Goal: Register for event/course

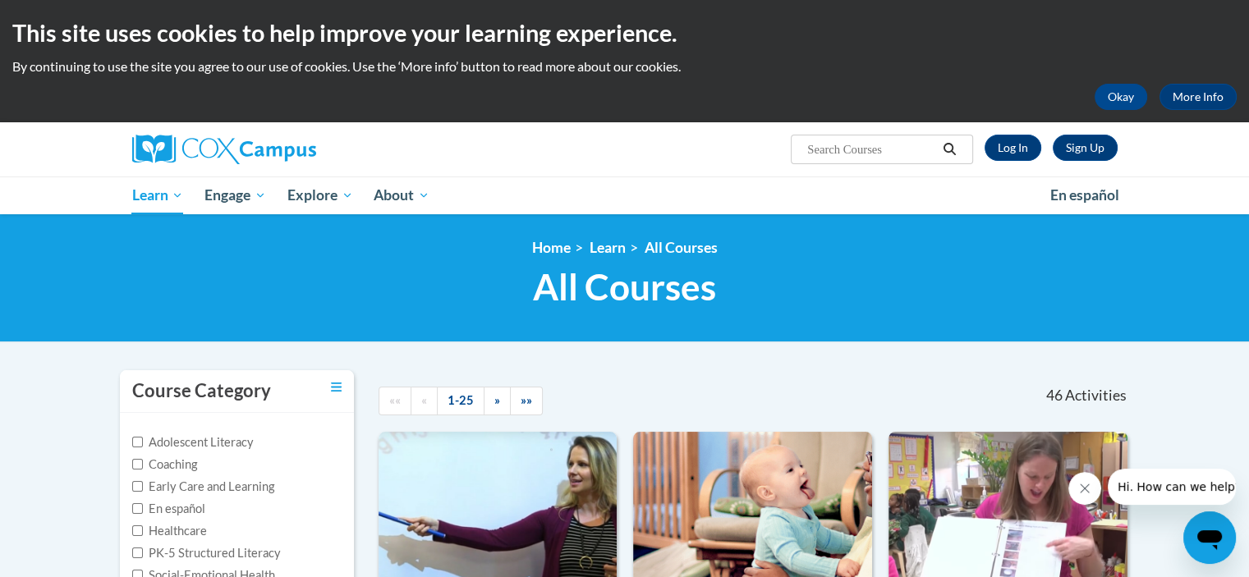
click at [378, 285] on h1 "All Courses All Courses" at bounding box center [625, 287] width 1010 height 44
click at [822, 148] on input "Search..." at bounding box center [870, 150] width 131 height 20
type input "TALK with me"
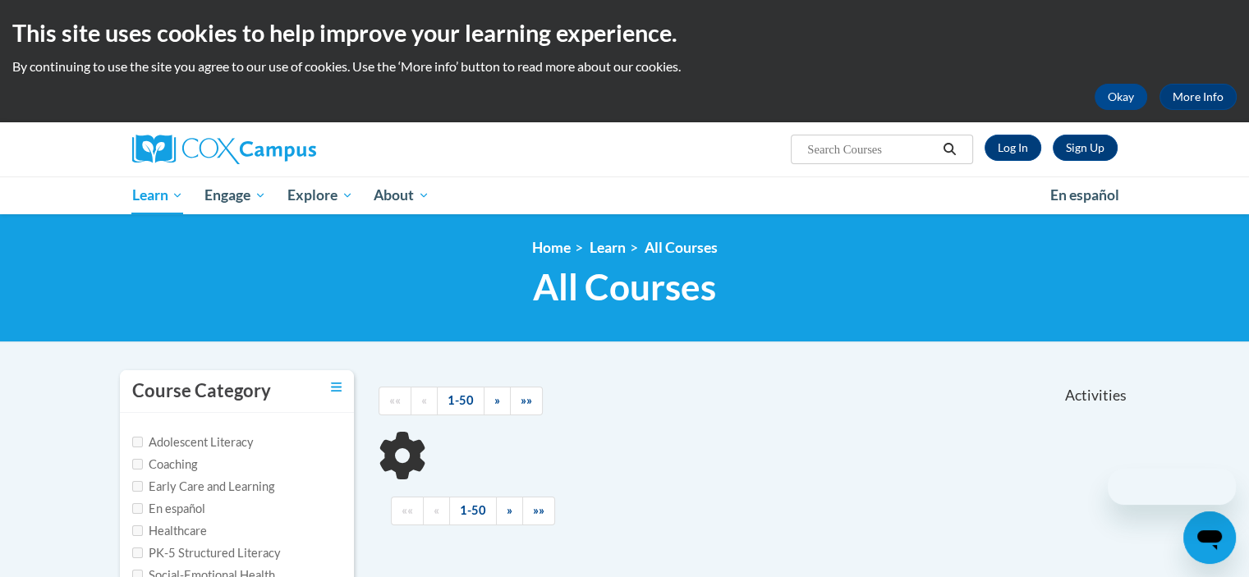
type input "TALK with me"
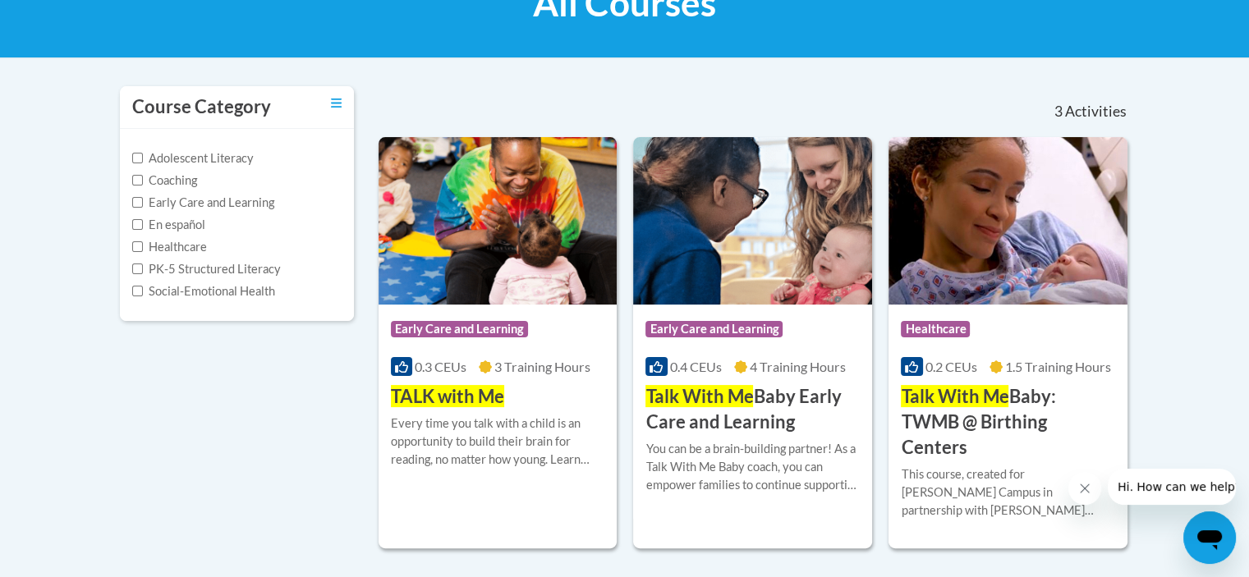
scroll to position [296, 0]
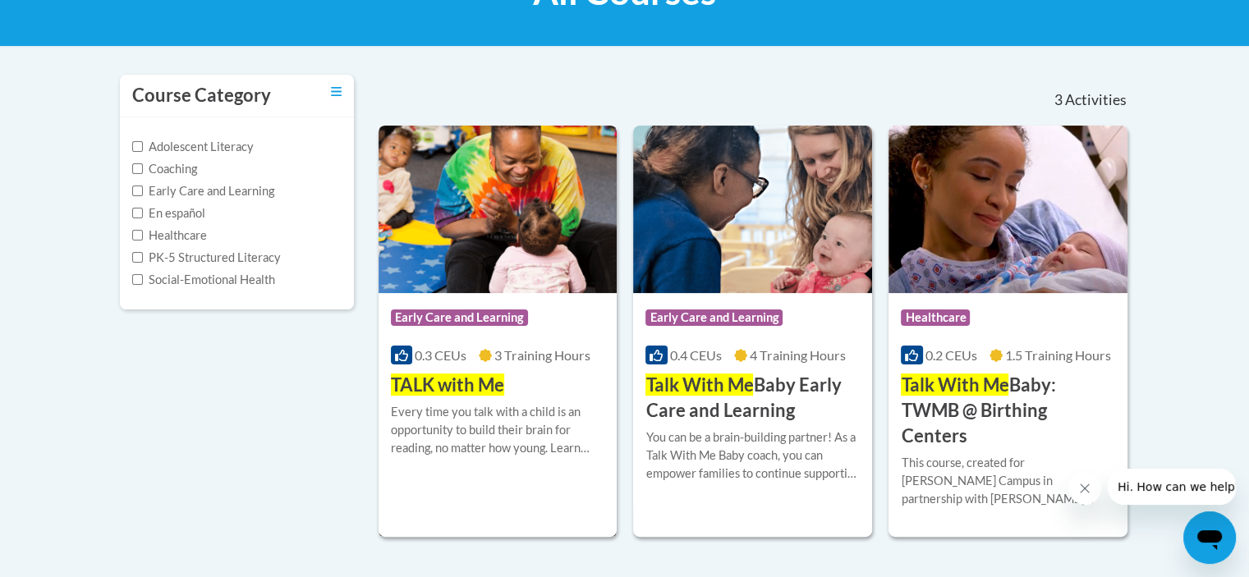
click at [468, 311] on span "Early Care and Learning" at bounding box center [459, 317] width 137 height 16
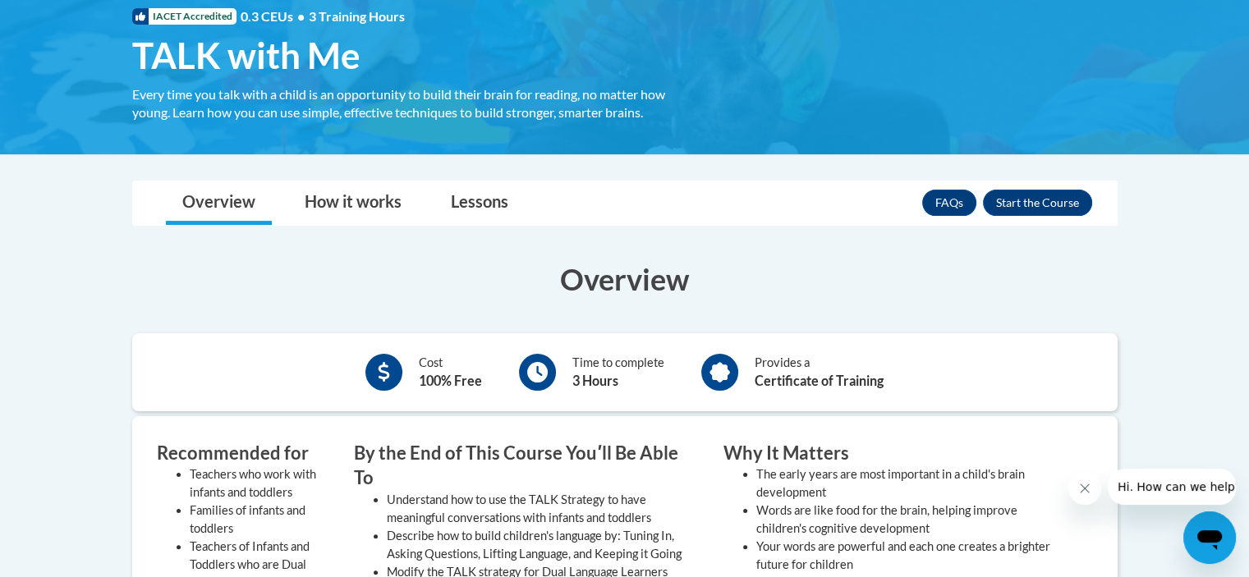
scroll to position [263, 0]
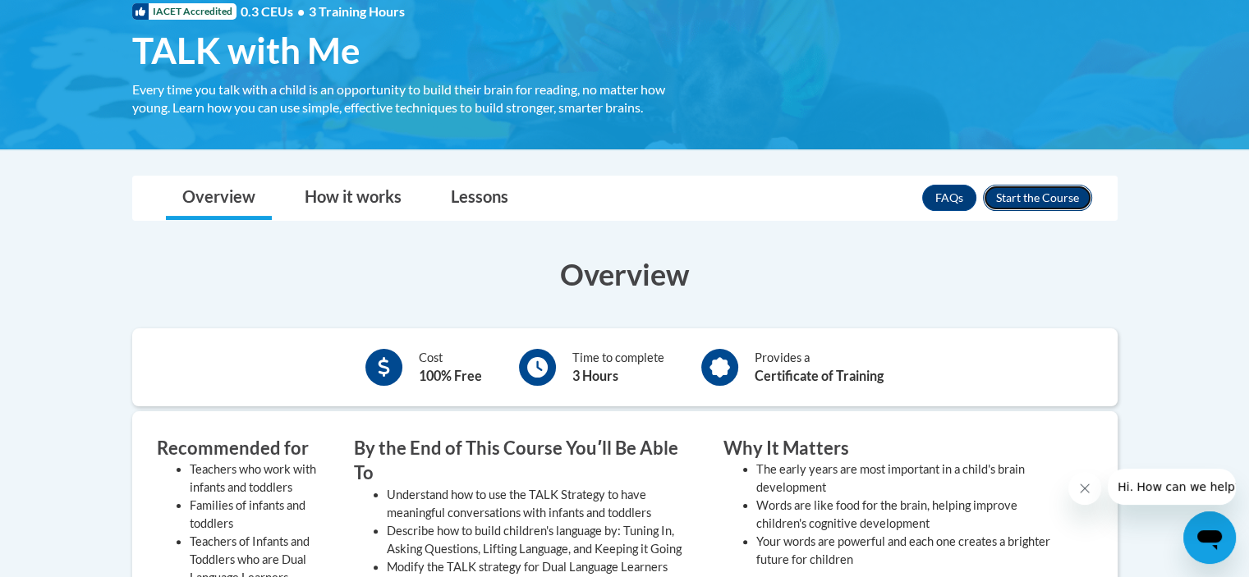
click at [1052, 190] on button "Enroll" at bounding box center [1037, 198] width 109 height 26
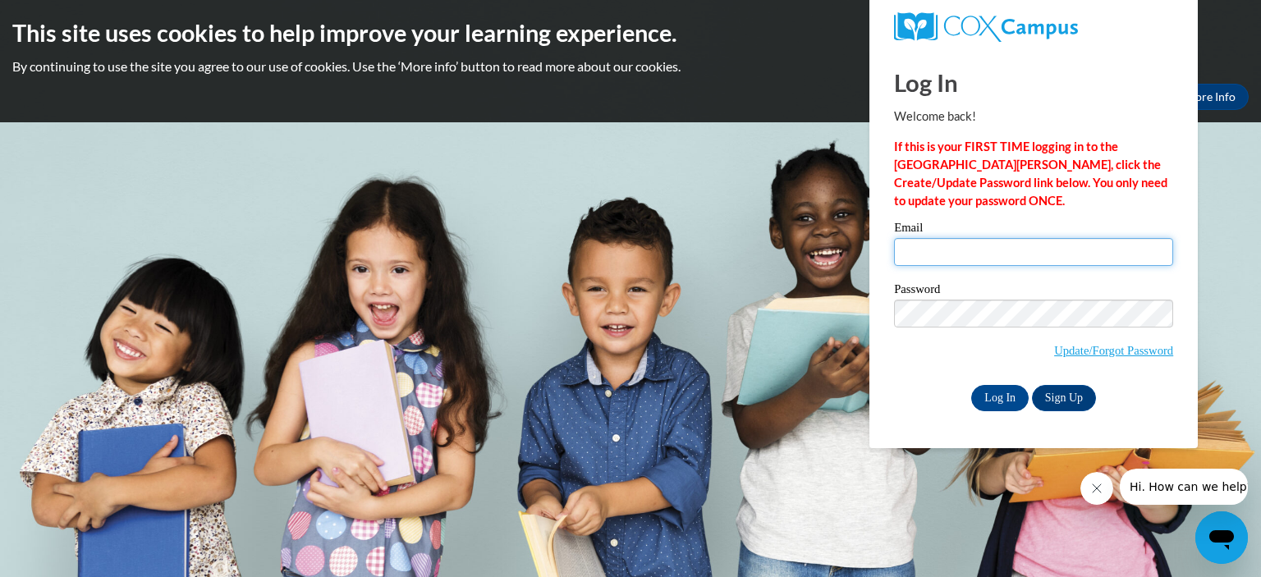
click at [991, 255] on input "Email" at bounding box center [1033, 252] width 279 height 28
type input "mmorrison@picca.info"
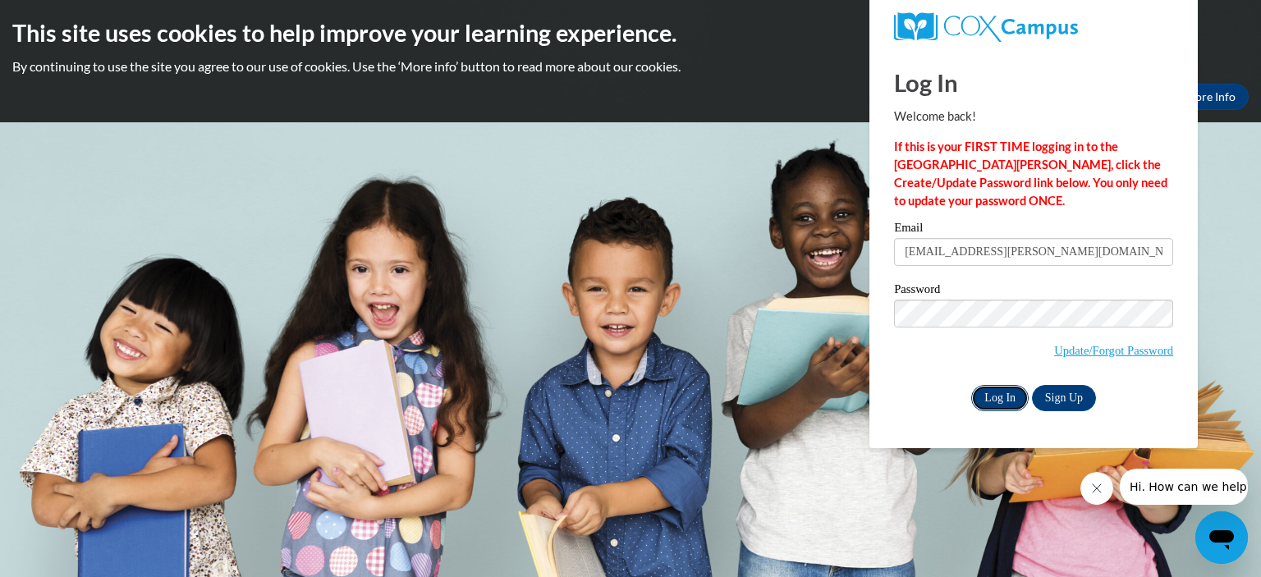
click at [1015, 390] on input "Log In" at bounding box center [999, 398] width 57 height 26
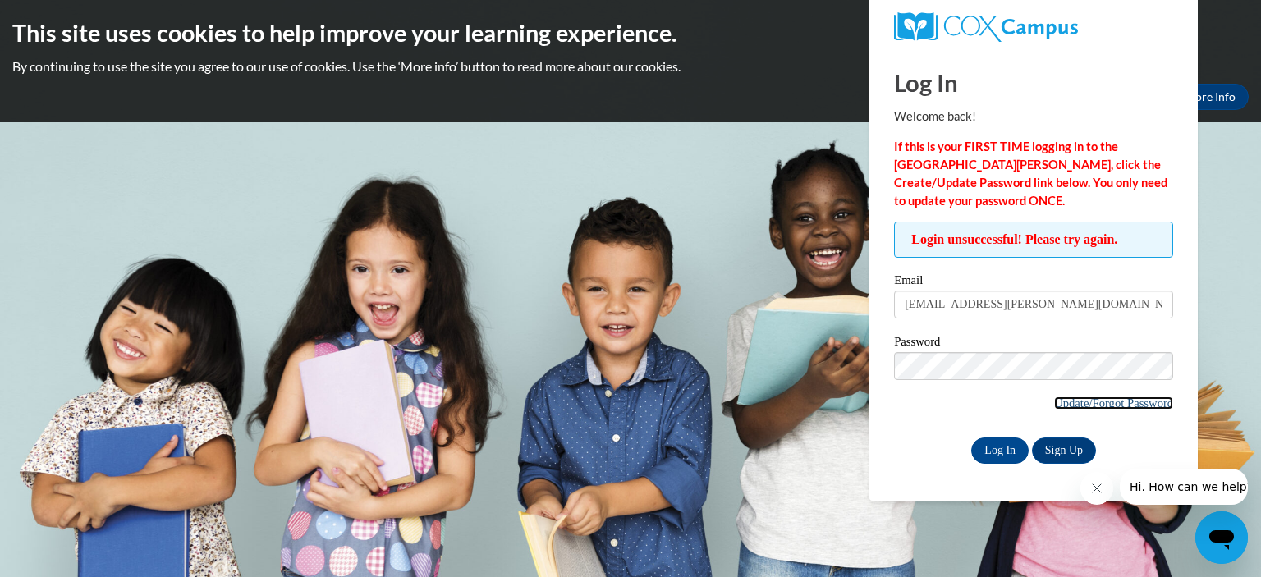
click at [1088, 401] on link "Update/Forgot Password" at bounding box center [1113, 402] width 119 height 13
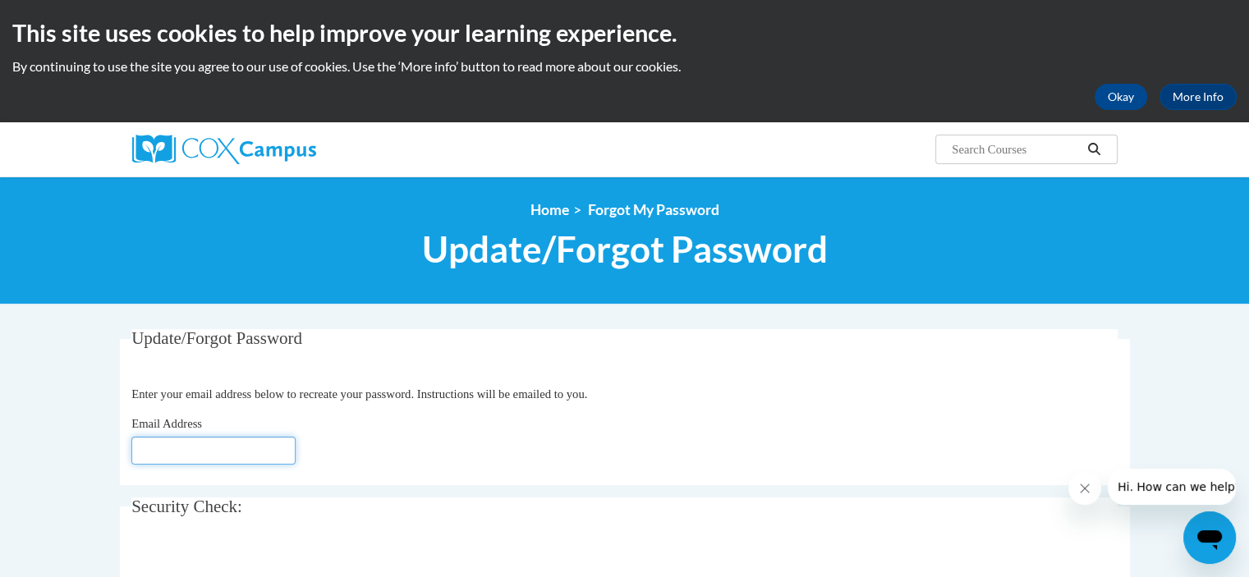
click at [282, 447] on input "Email Address" at bounding box center [213, 451] width 164 height 28
type input "mmorrison@picca.info"
click at [265, 525] on fieldset "Security Check: Enter the security code + =" at bounding box center [625, 562] width 1010 height 131
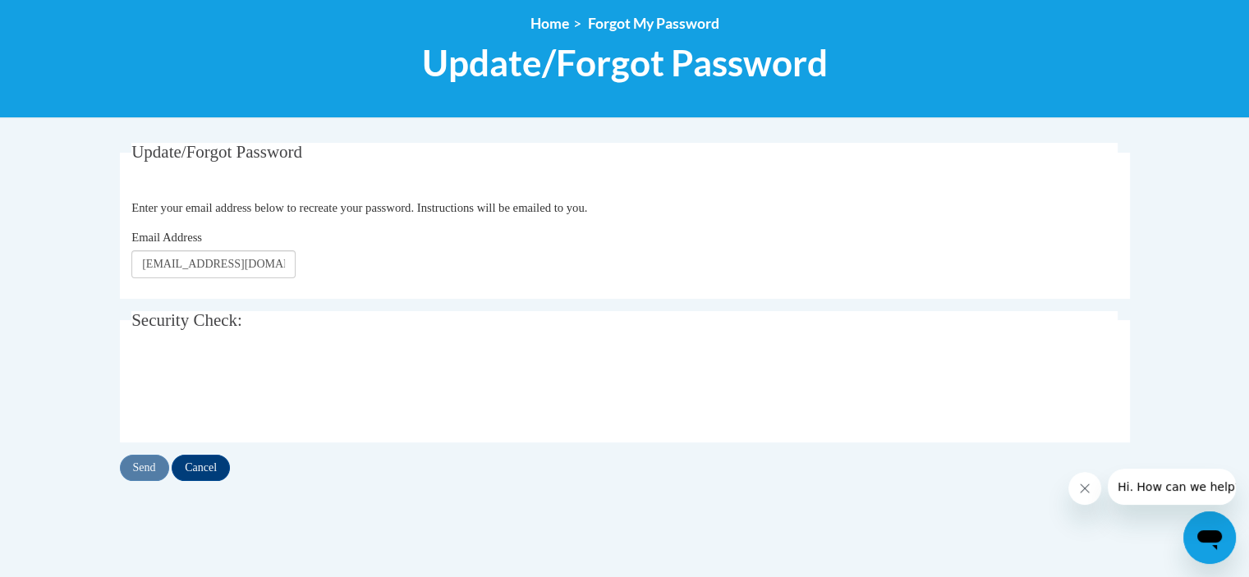
scroll to position [230, 0]
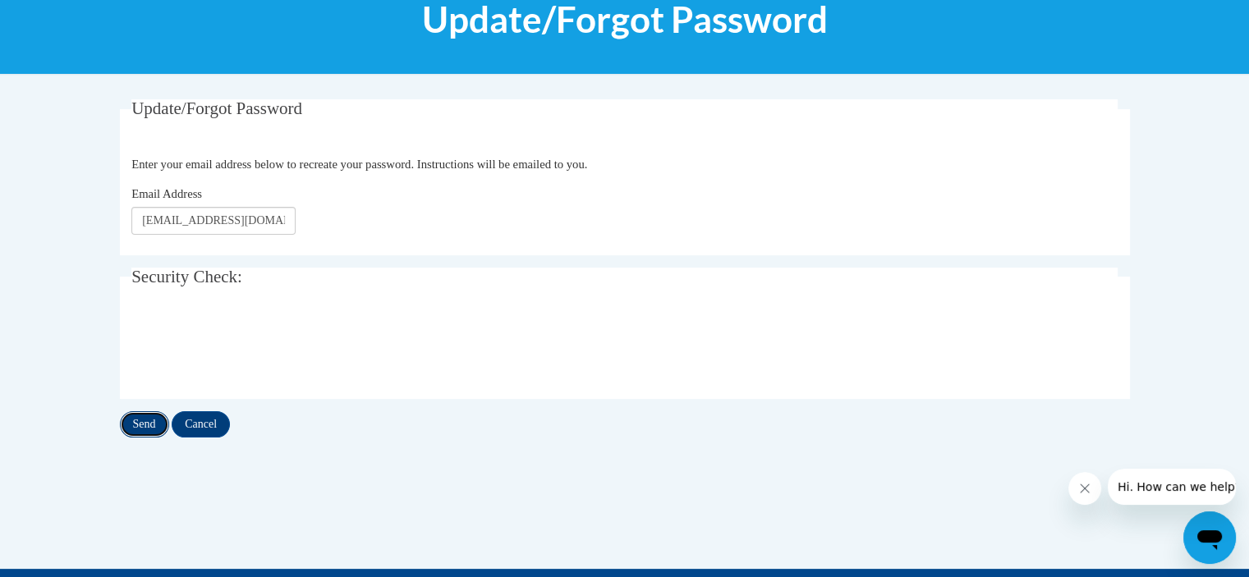
click at [144, 429] on input "Send" at bounding box center [144, 424] width 49 height 26
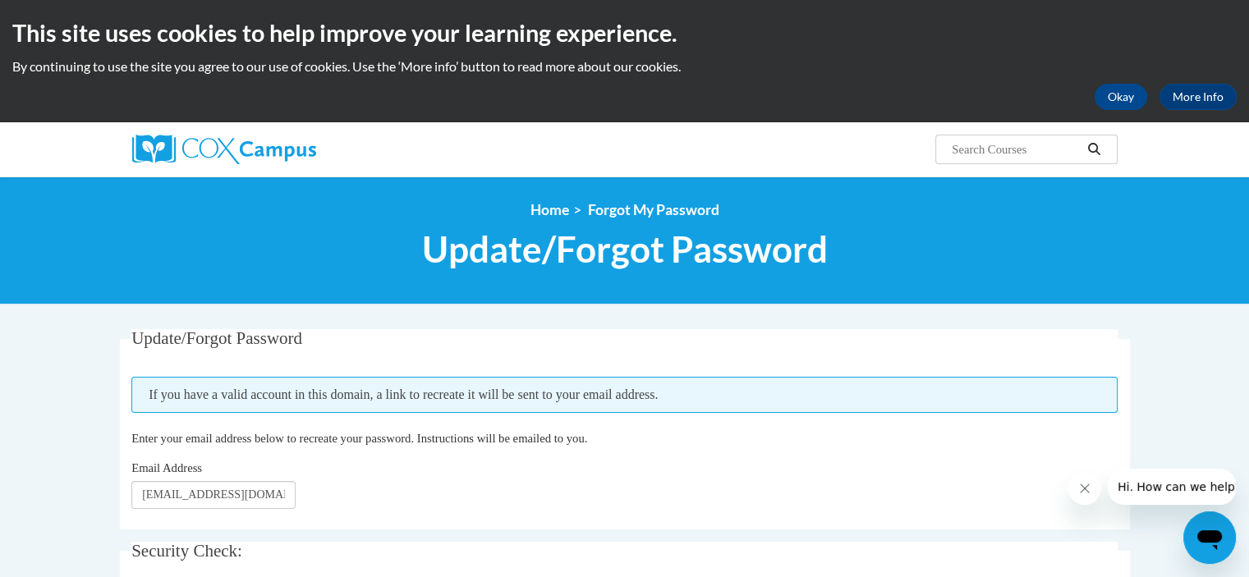
click at [351, 503] on div "Email Address mmorrison@picca.info" at bounding box center [624, 484] width 986 height 50
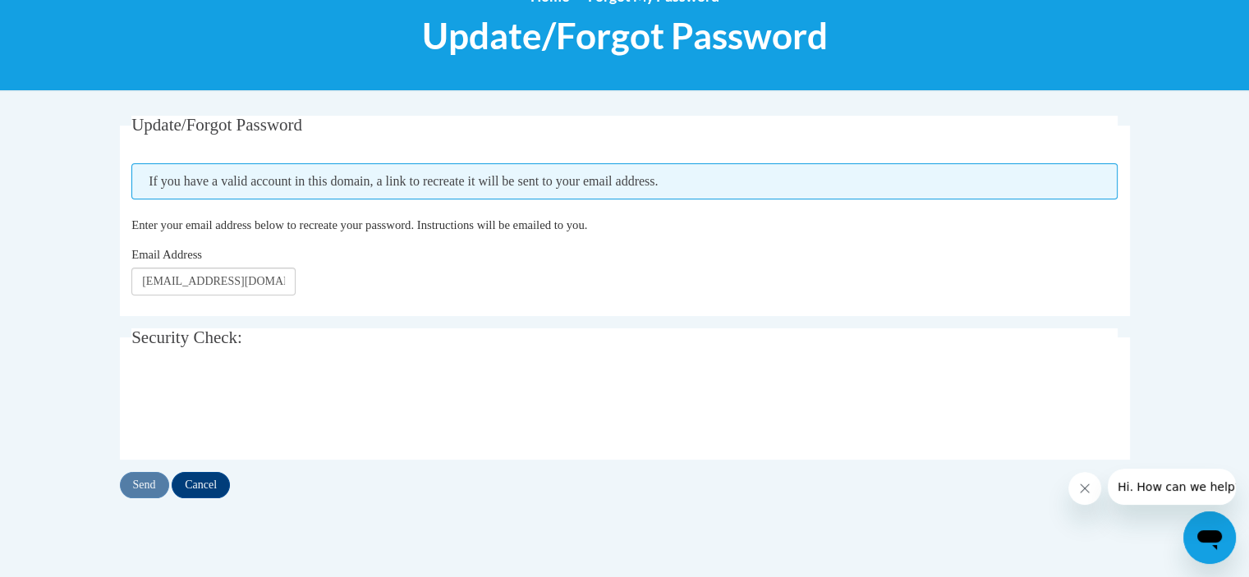
scroll to position [230, 0]
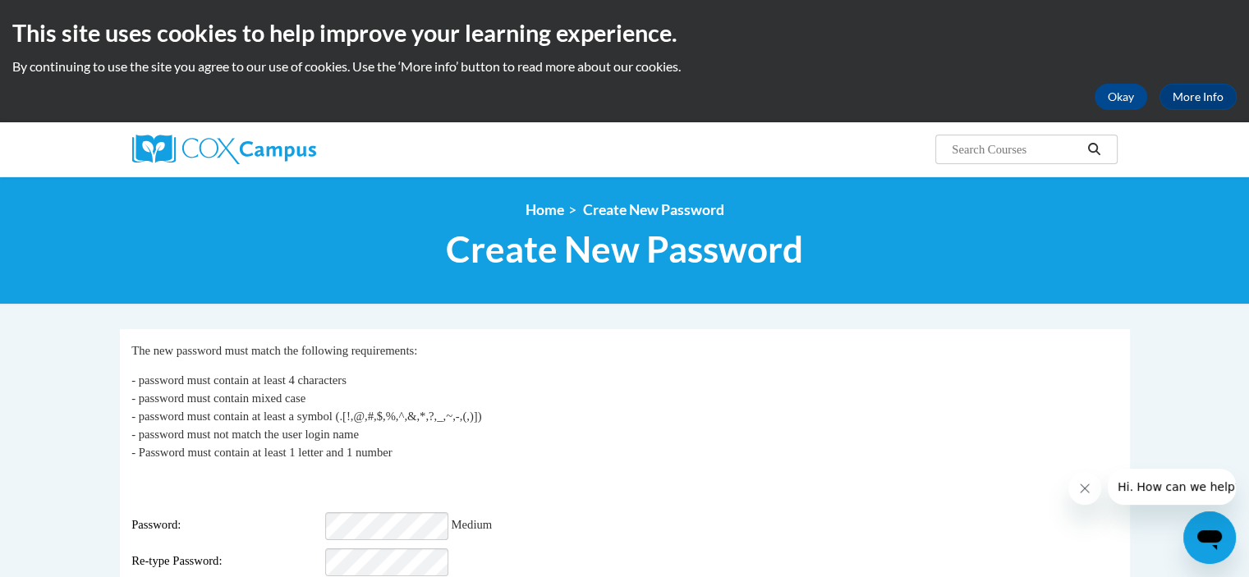
click at [541, 549] on div "Re-type Password:" at bounding box center [624, 562] width 986 height 28
click at [535, 567] on div "My Password The new password must match the following requirements: - password …" at bounding box center [624, 475] width 986 height 269
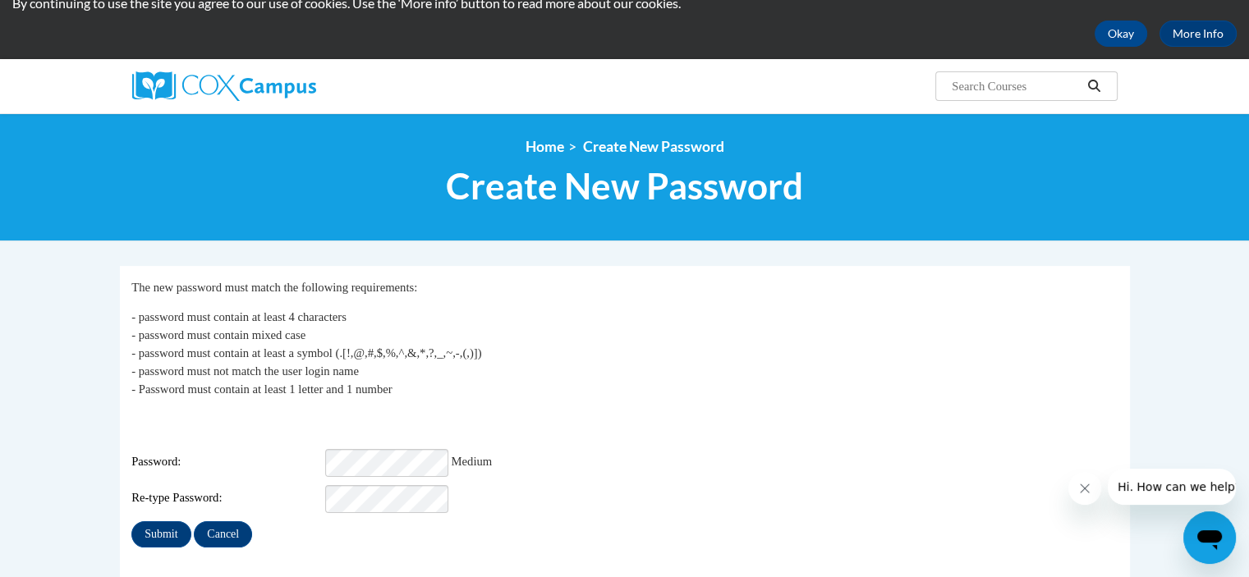
scroll to position [66, 0]
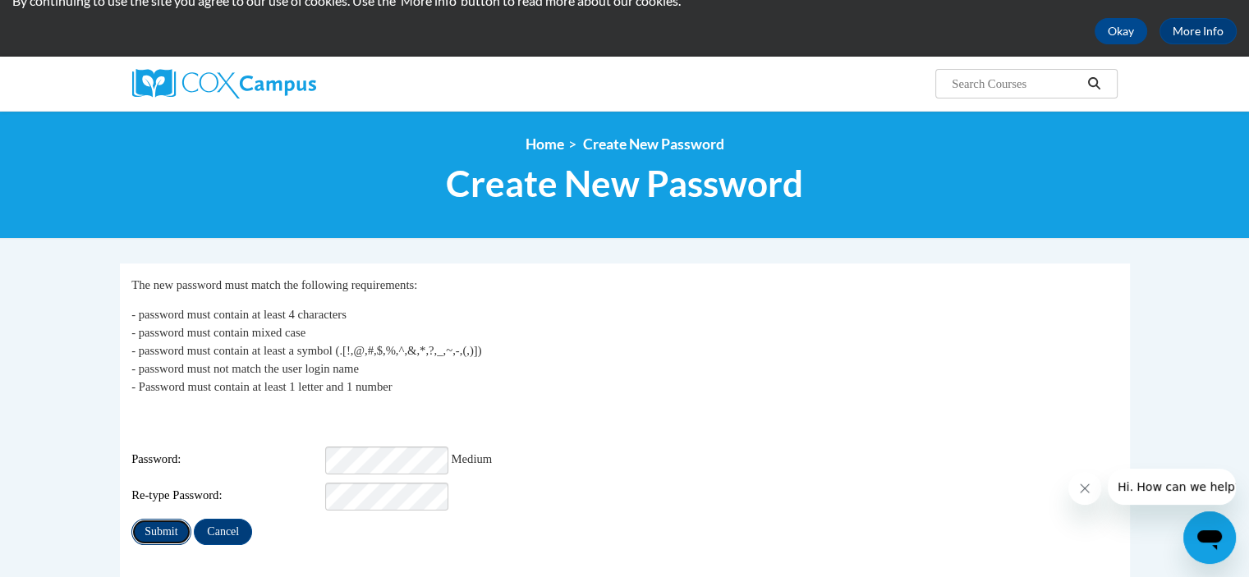
click at [151, 519] on input "Submit" at bounding box center [160, 532] width 59 height 26
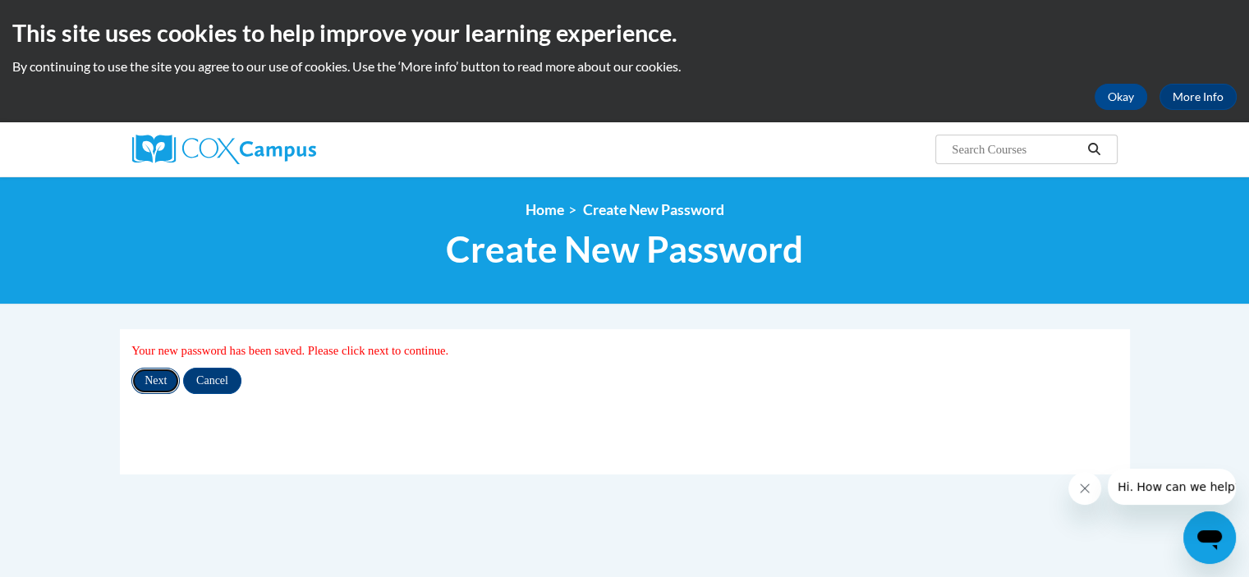
click at [157, 378] on input "Next" at bounding box center [155, 381] width 48 height 26
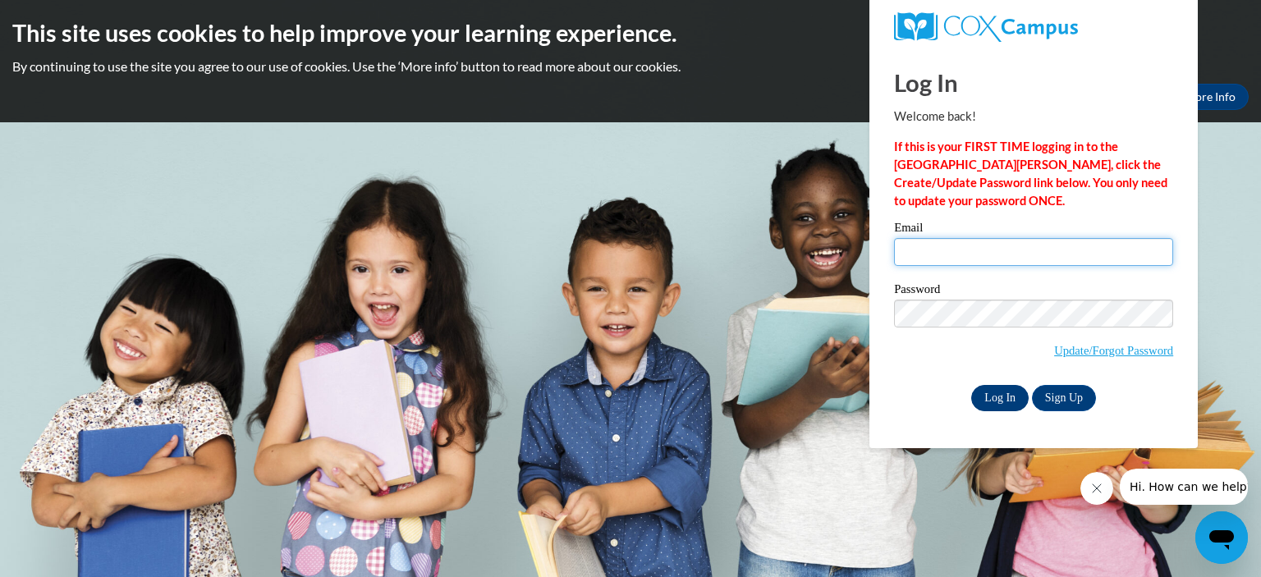
type input "mmorrison@picca.info"
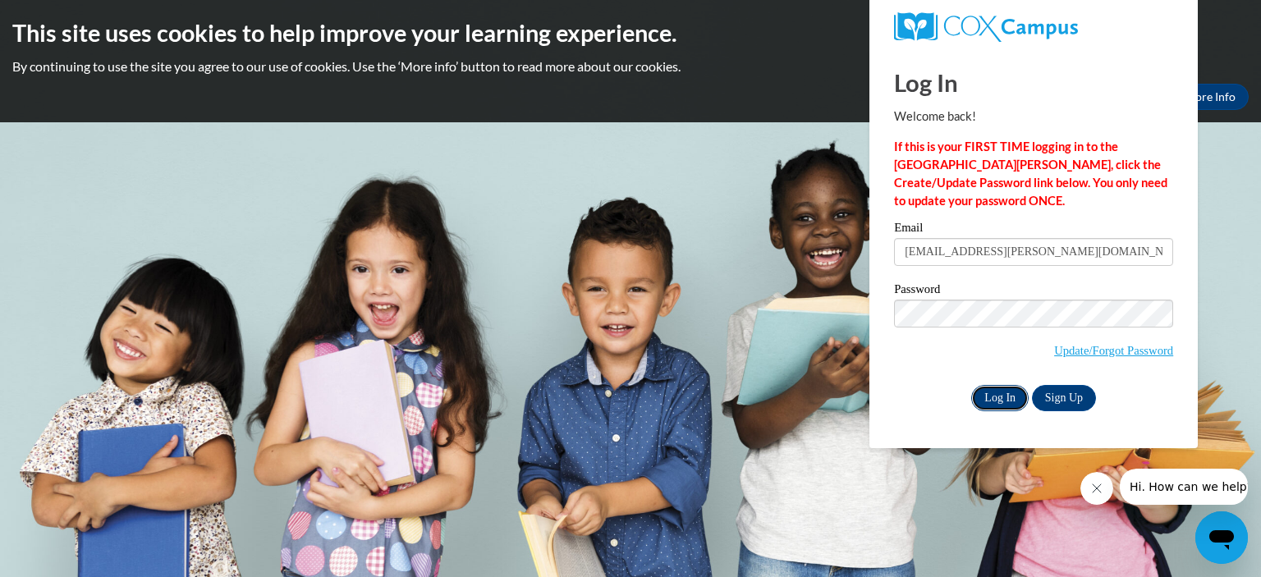
click at [997, 399] on input "Log In" at bounding box center [999, 398] width 57 height 26
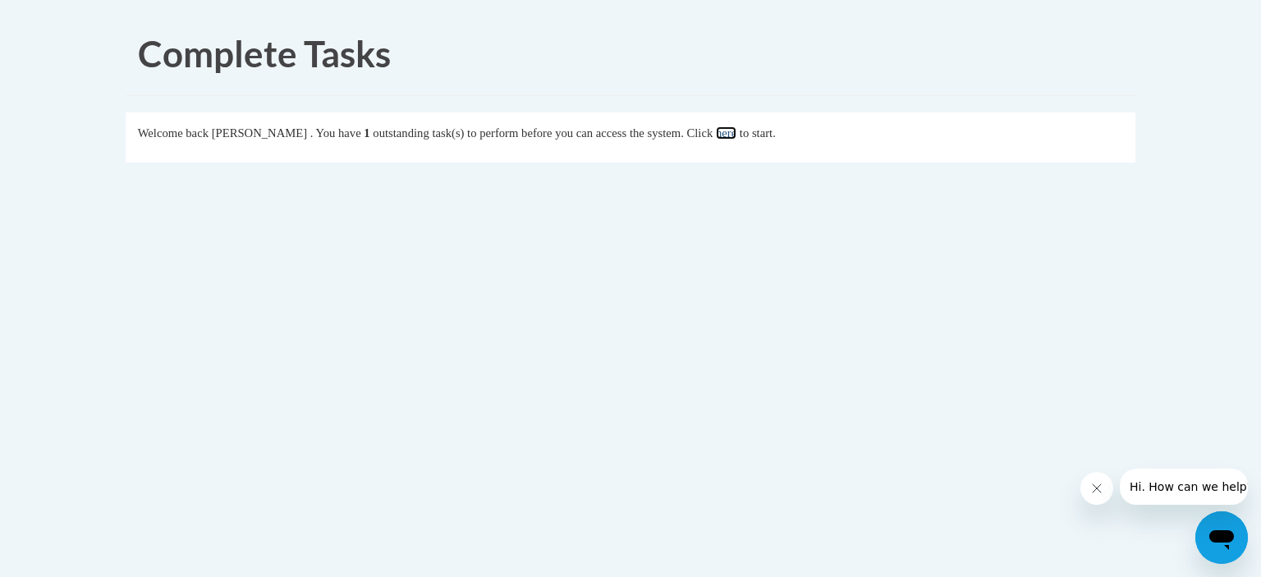
click at [736, 135] on link "here" at bounding box center [726, 132] width 21 height 13
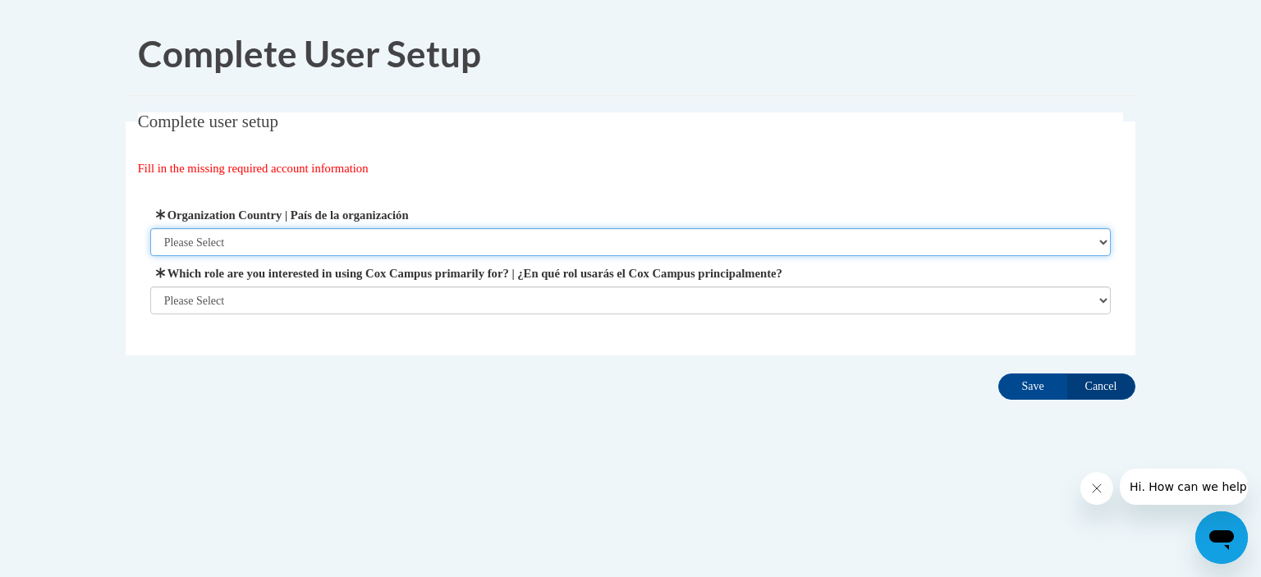
click at [266, 236] on select "Please Select [GEOGRAPHIC_DATA] | [GEOGRAPHIC_DATA] Outside of [GEOGRAPHIC_DATA…" at bounding box center [630, 242] width 961 height 28
select select "ad49bcad-a171-4b2e-b99c-48b446064914"
click at [150, 228] on select "Please Select [GEOGRAPHIC_DATA] | [GEOGRAPHIC_DATA] Outside of [GEOGRAPHIC_DATA…" at bounding box center [630, 242] width 961 height 28
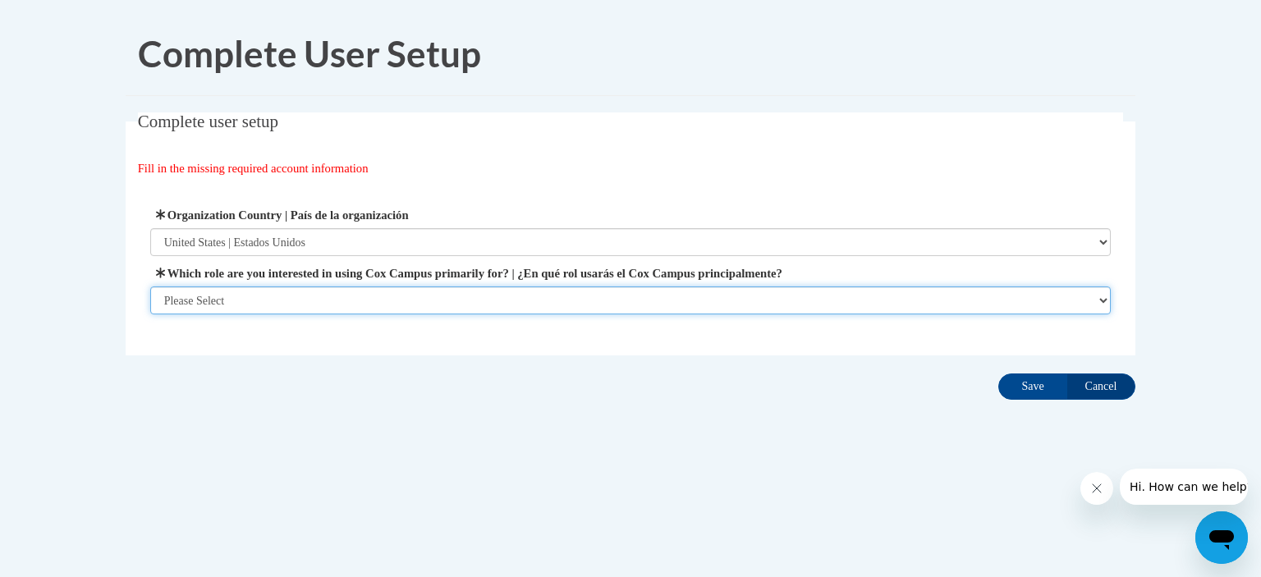
click at [251, 296] on select "Please Select College/University | Colegio/Universidad Community/Nonprofit Part…" at bounding box center [630, 300] width 961 height 28
select select "fbf2d438-af2f-41f8-98f1-81c410e29de3"
click at [150, 314] on select "Please Select College/University | Colegio/Universidad Community/Nonprofit Part…" at bounding box center [630, 300] width 961 height 28
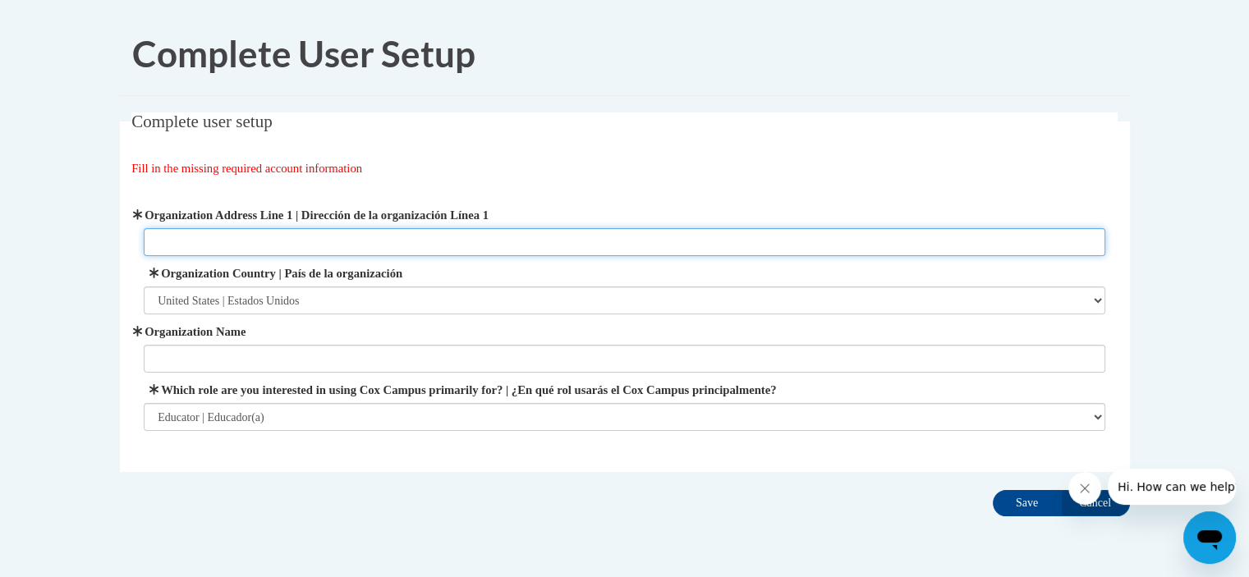
click at [202, 240] on input "Organization Address Line 1 | Dirección de la organización Línea 1" at bounding box center [624, 242] width 961 height 28
type input "[STREET_ADDRESS]"
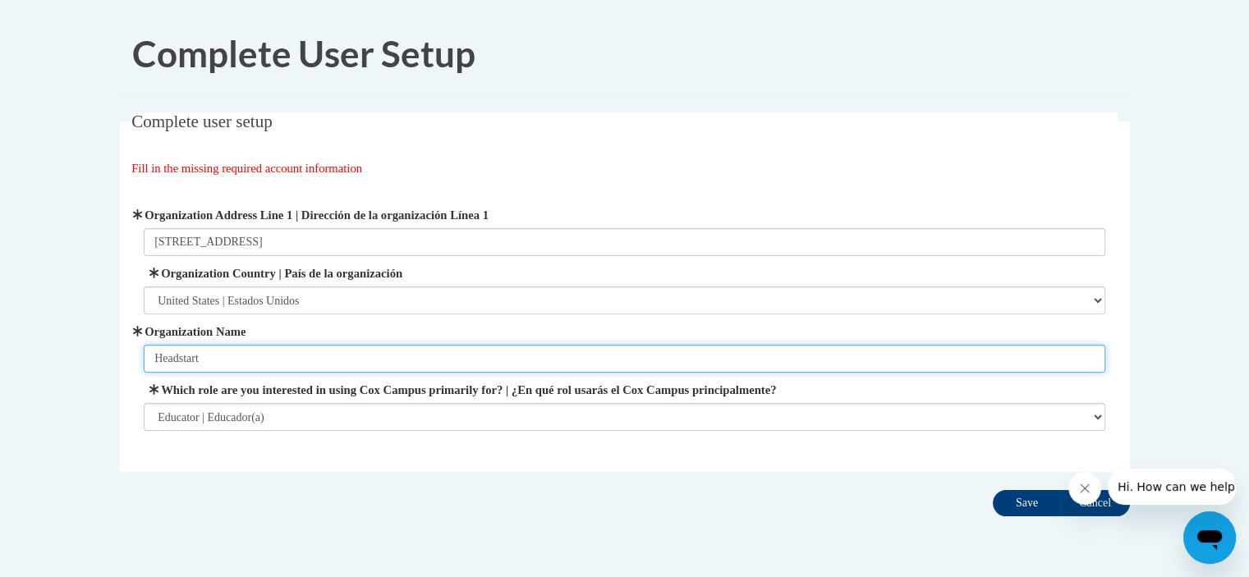
type input "Headstart"
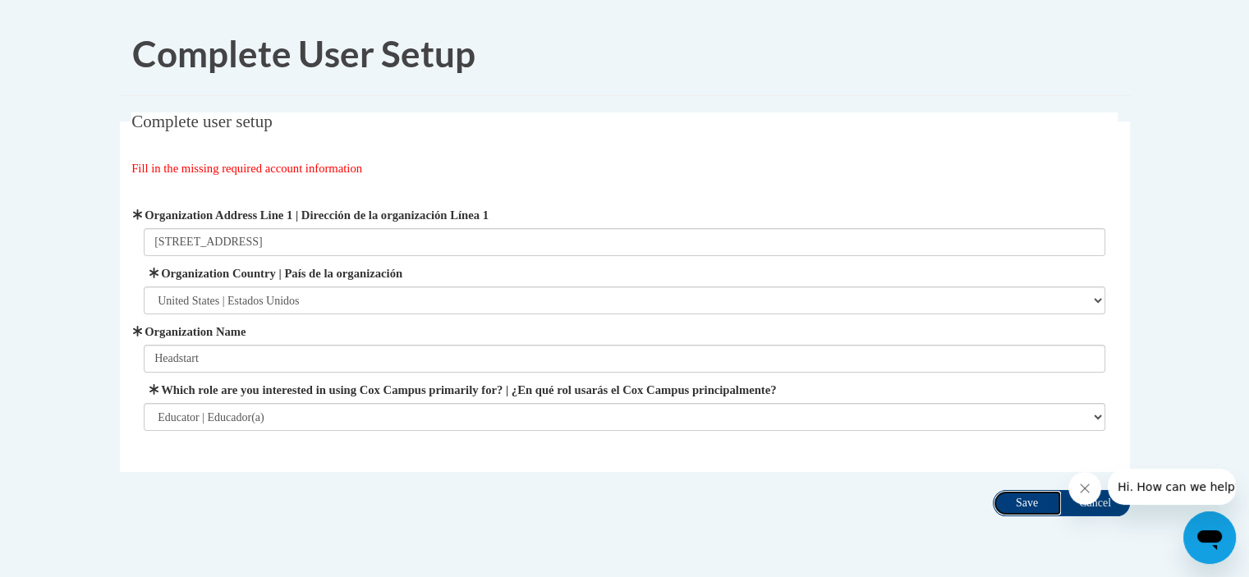
click at [1024, 502] on input "Save" at bounding box center [1026, 503] width 69 height 26
click at [1084, 488] on icon "Close message from company" at bounding box center [1084, 488] width 8 height 8
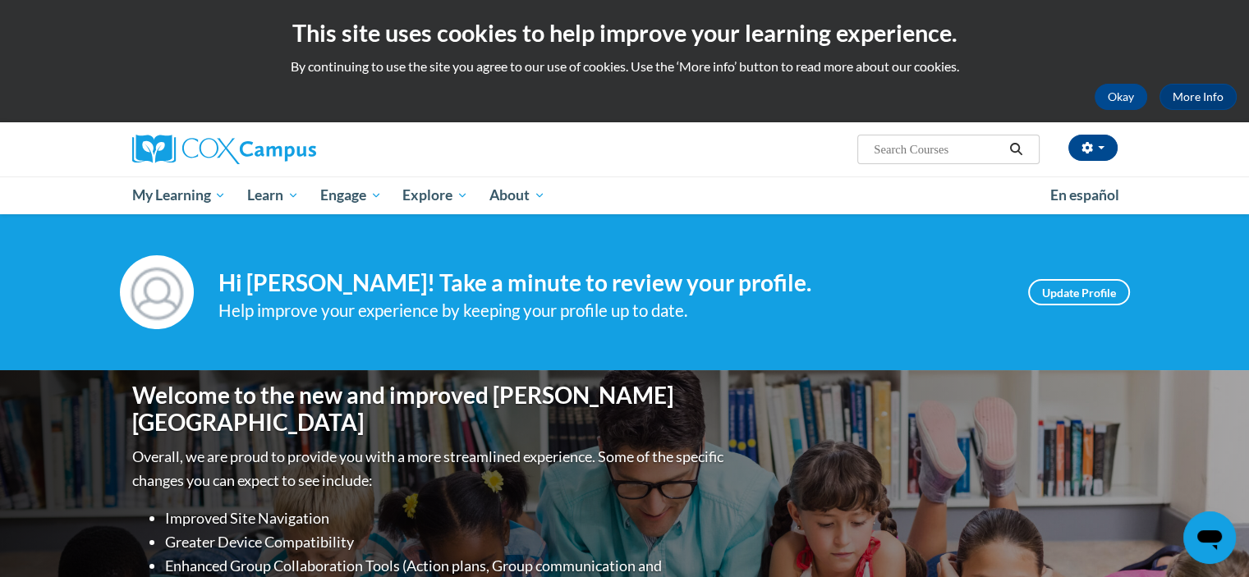
click at [950, 153] on input "Search..." at bounding box center [937, 150] width 131 height 20
type input "TALK with me"
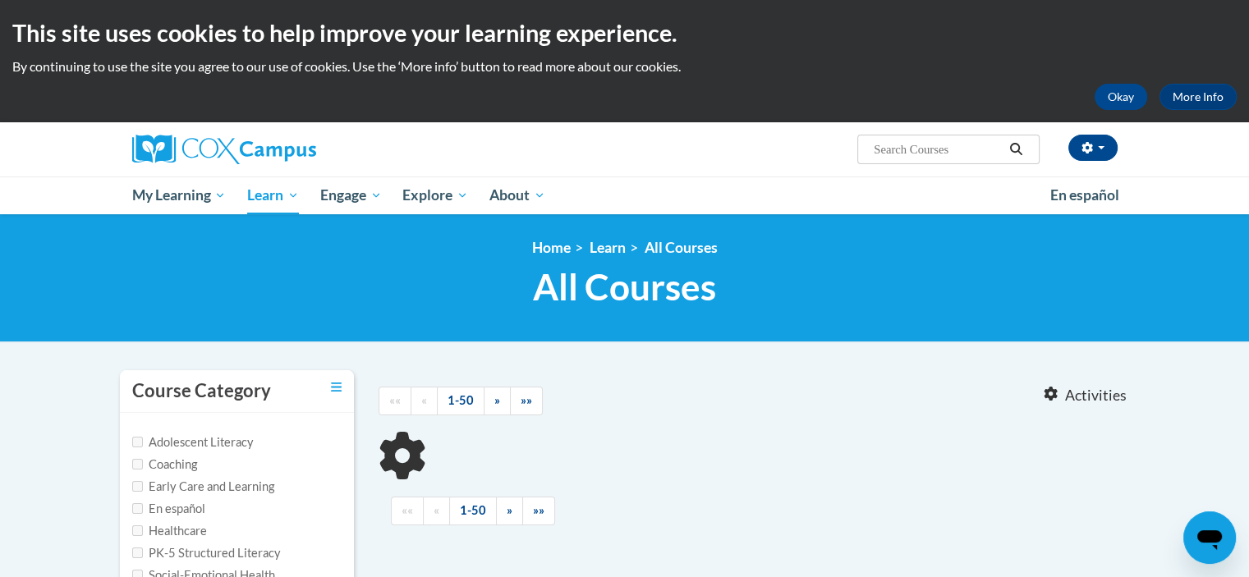
type input "TALK with me"
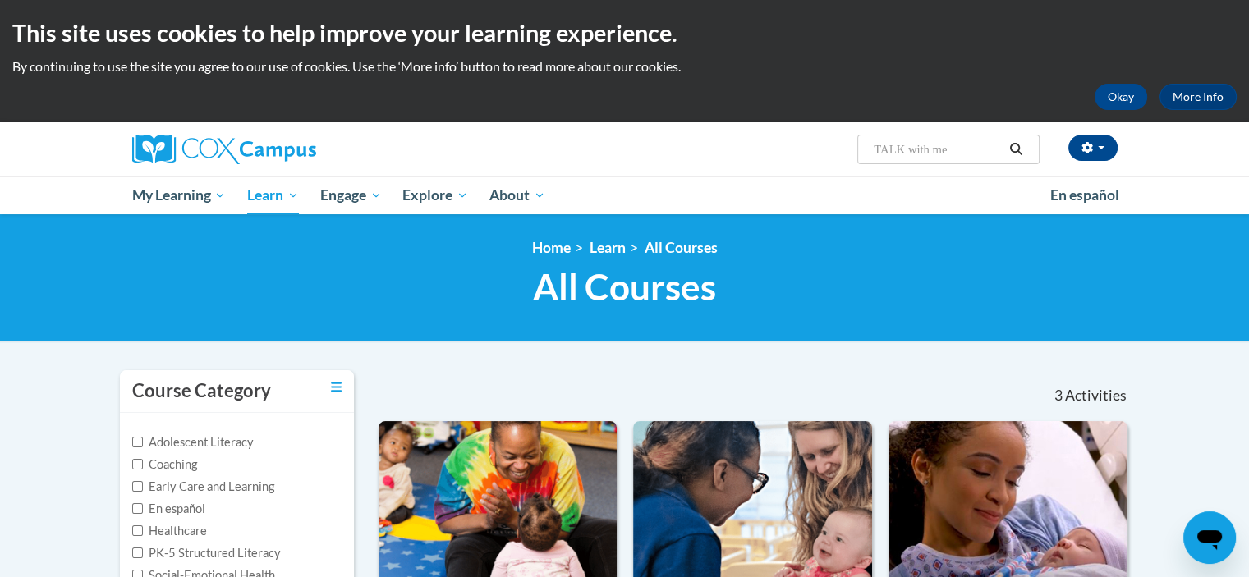
click at [919, 341] on div "<en>Home</en><fr>Accueil</fr><de>Zuhause</de><it>Casa</it><es>Casa</es><pt>Casa…" at bounding box center [624, 278] width 1249 height 128
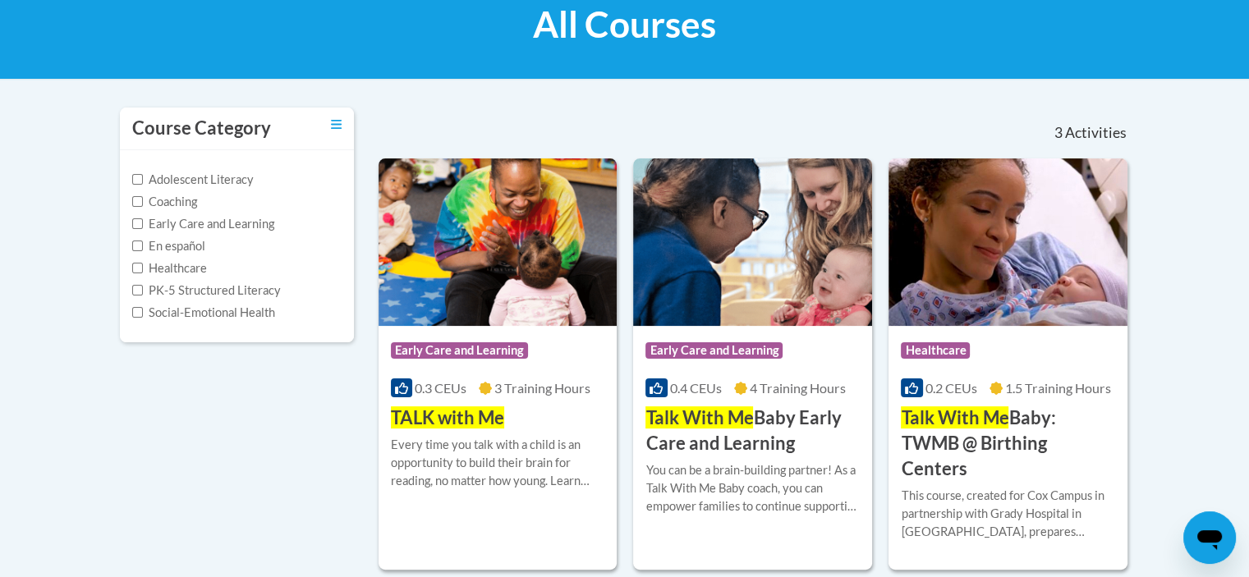
scroll to position [296, 0]
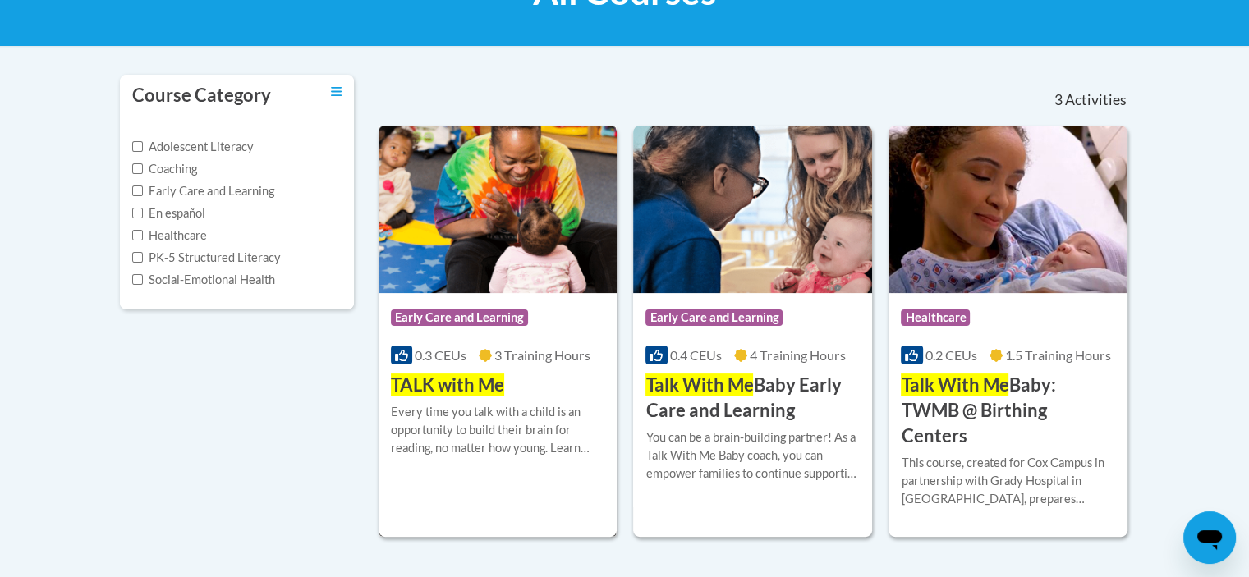
click at [486, 317] on span "Early Care and Learning" at bounding box center [459, 317] width 137 height 16
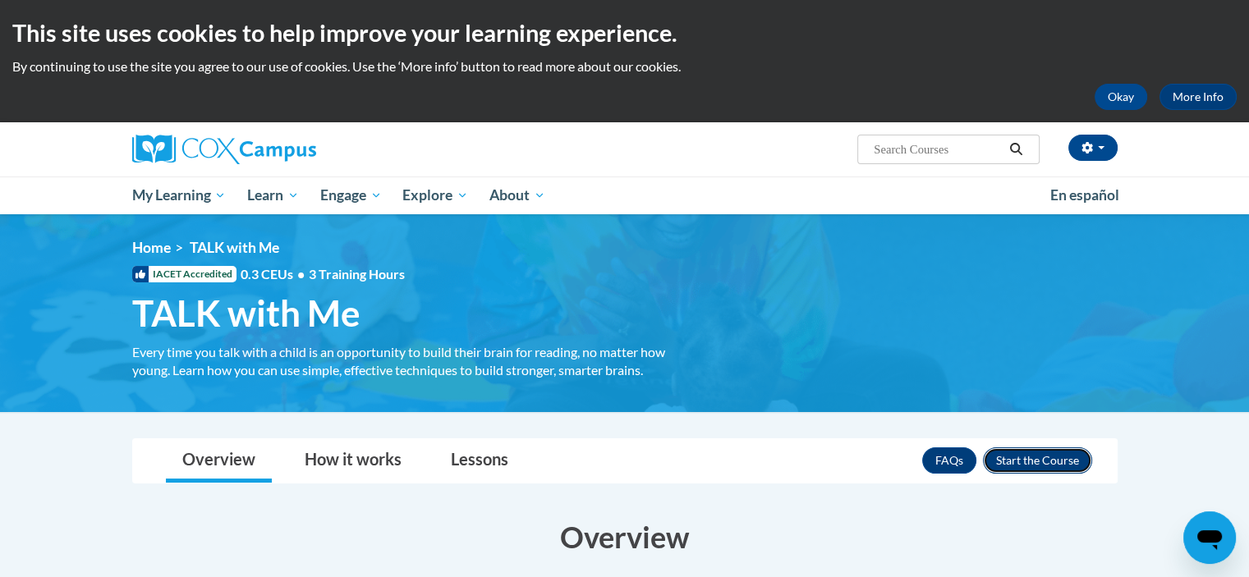
click at [1011, 461] on button "Enroll" at bounding box center [1037, 460] width 109 height 26
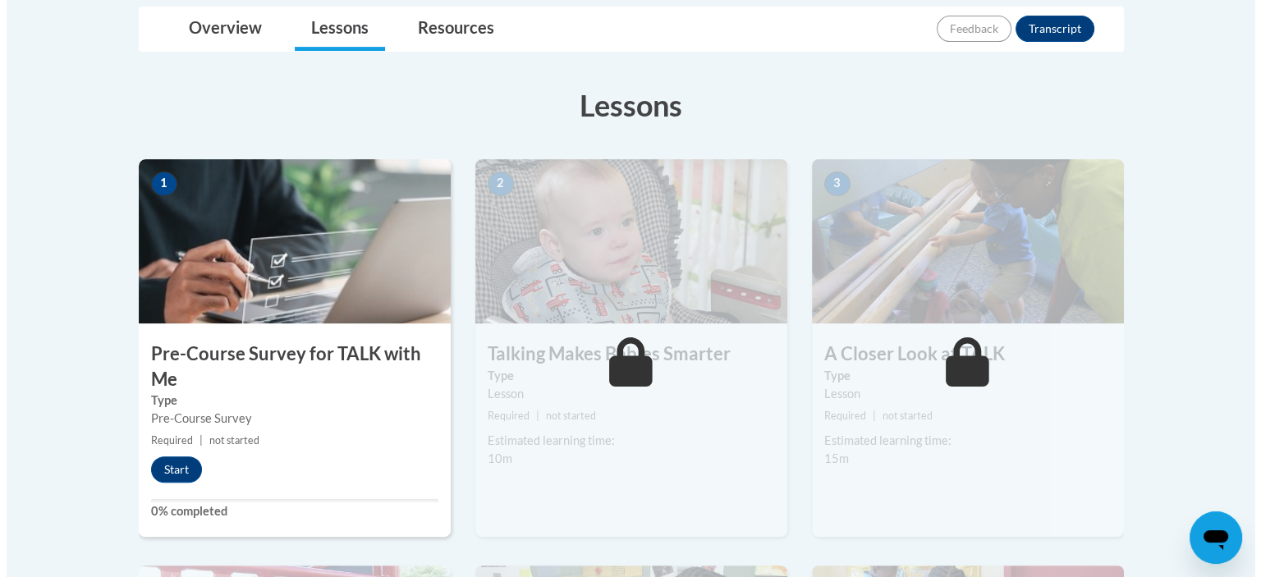
scroll to position [394, 0]
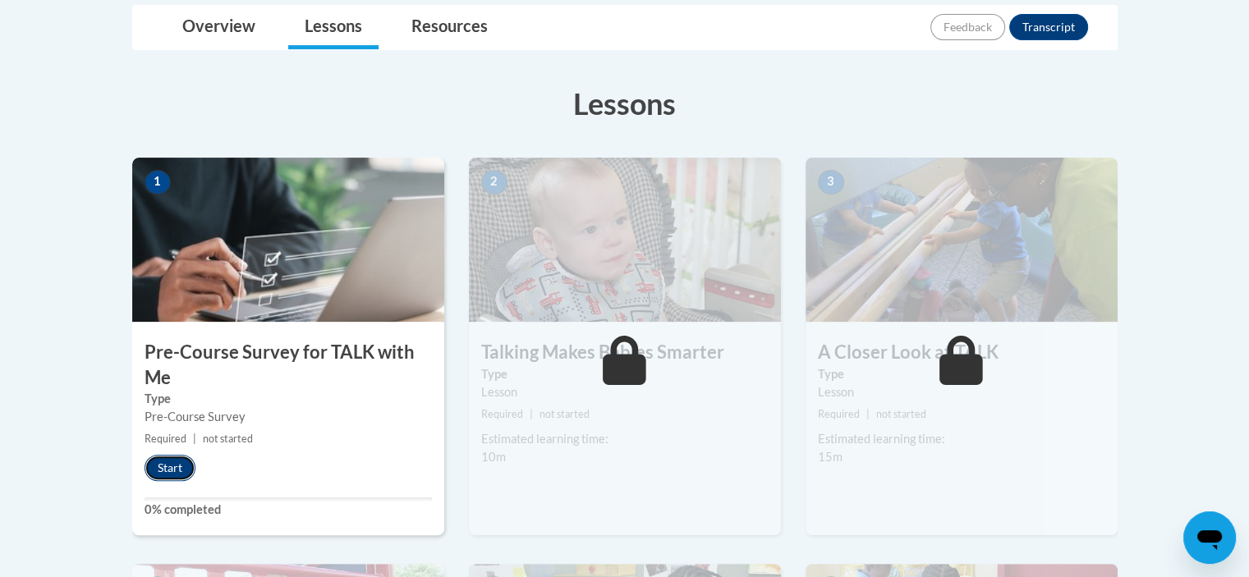
click at [172, 462] on button "Start" at bounding box center [169, 468] width 51 height 26
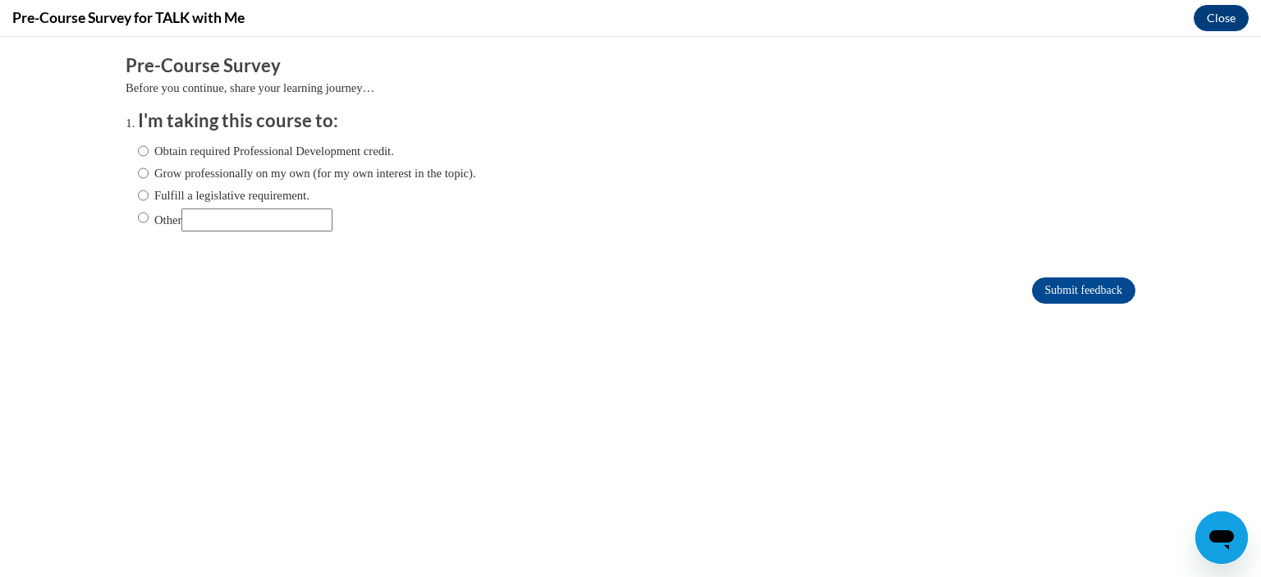
scroll to position [0, 0]
click at [138, 144] on input "Obtain required Professional Development credit." at bounding box center [143, 151] width 11 height 18
radio input "true"
click at [1065, 291] on input "Submit feedback" at bounding box center [1083, 290] width 103 height 26
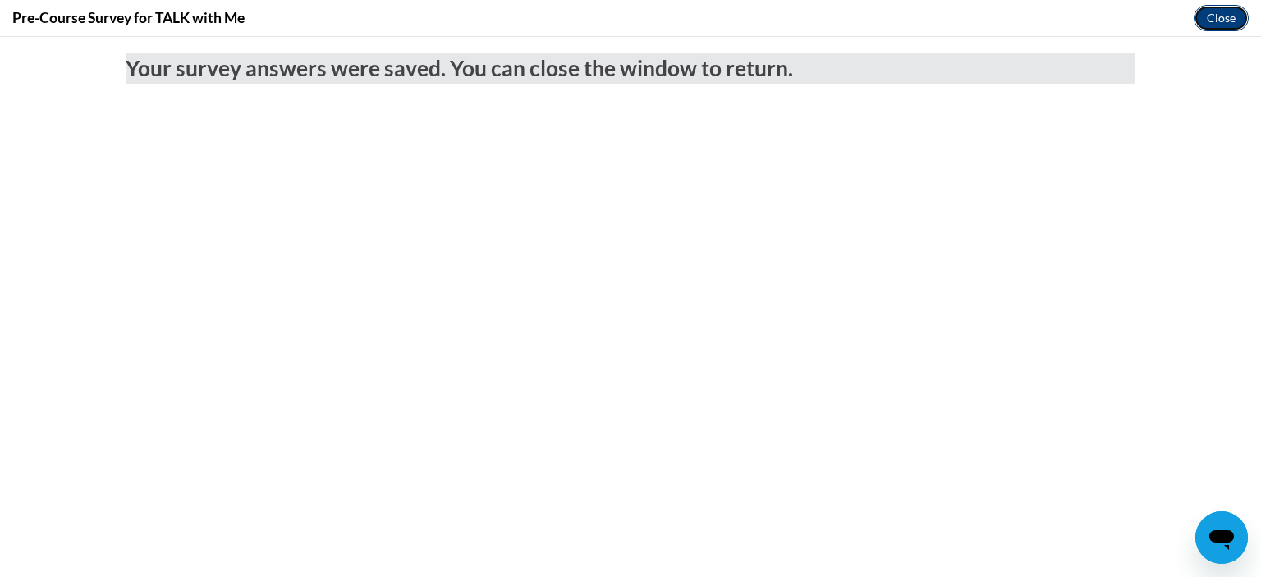
click at [1214, 18] on button "Close" at bounding box center [1221, 18] width 55 height 26
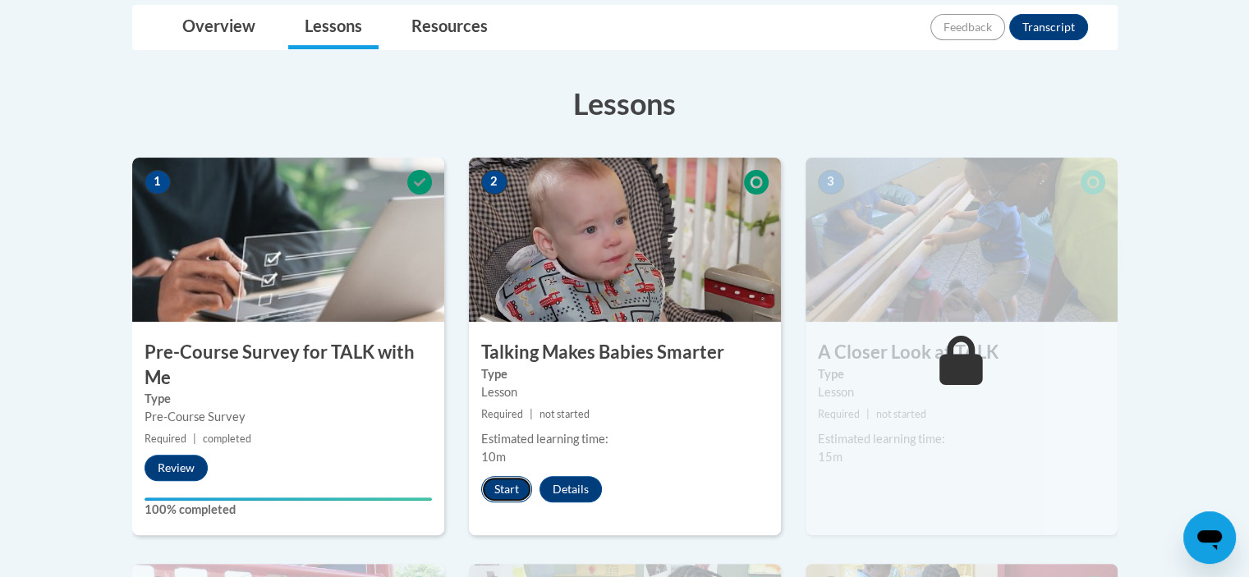
click at [515, 491] on button "Start" at bounding box center [506, 489] width 51 height 26
